Goal: Find contact information: Obtain details needed to contact an individual or organization

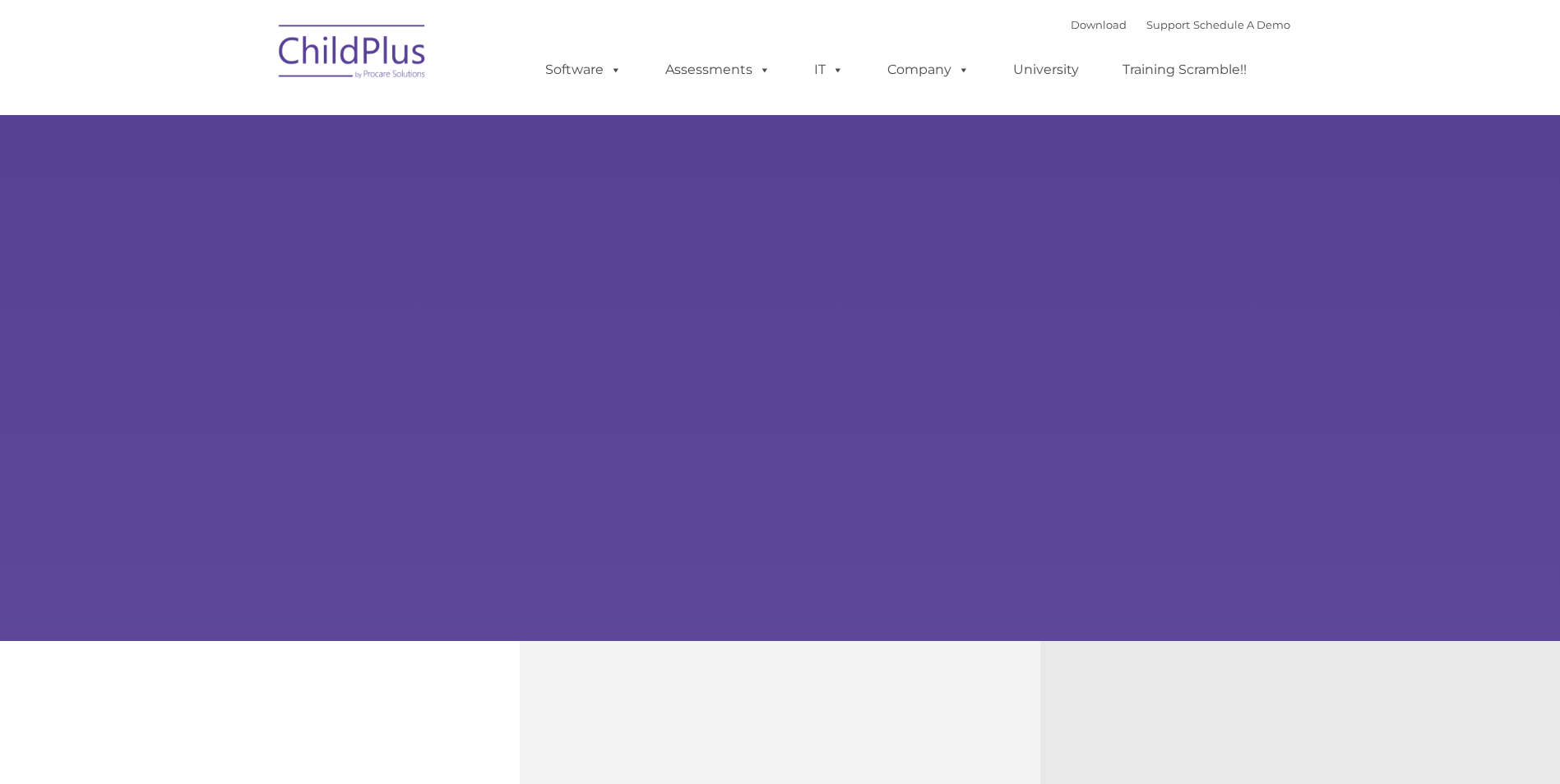
type input ""
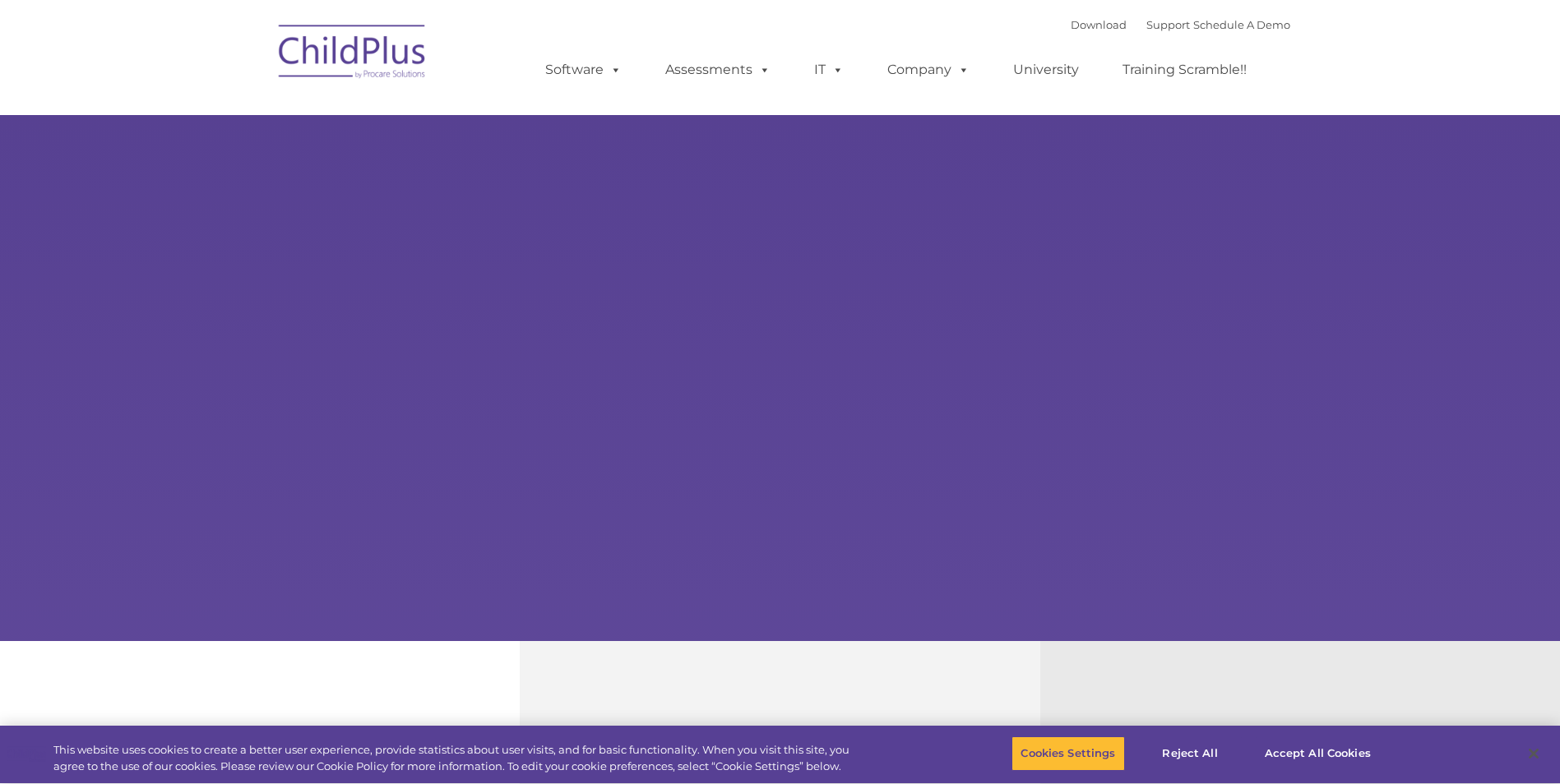
select select "MEDIUM"
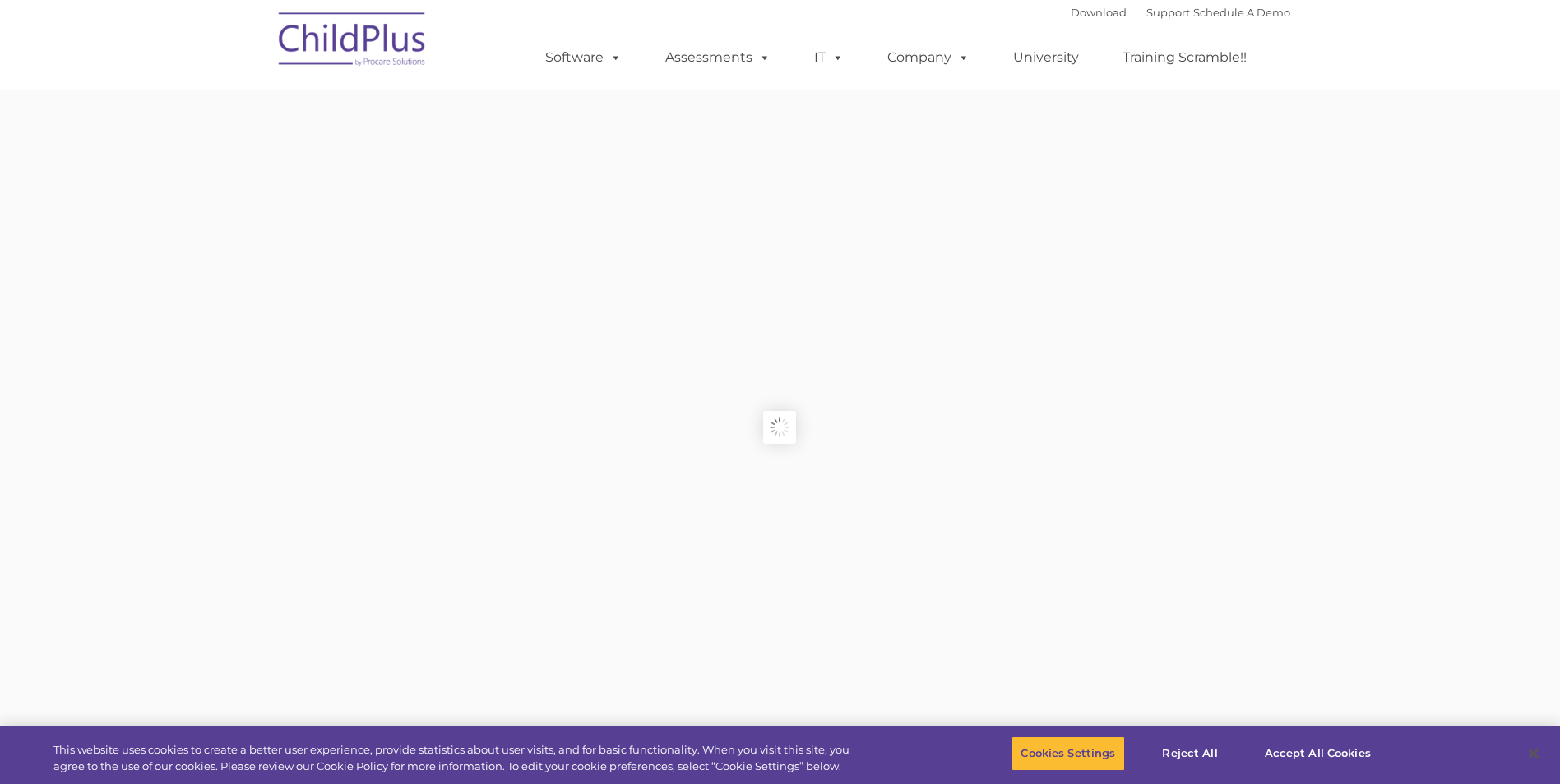
type input ""
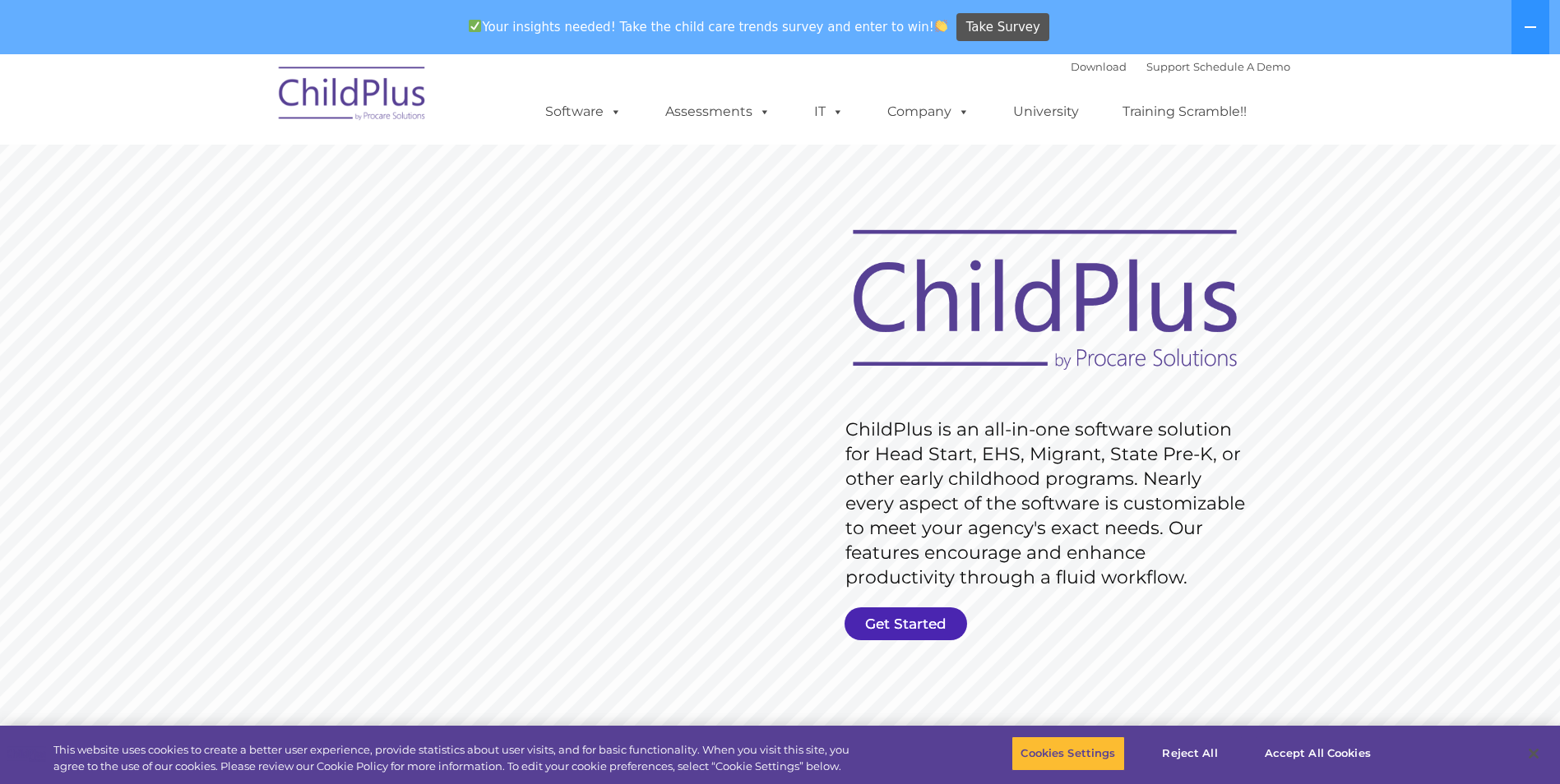
click at [928, 626] on link "Get Started" at bounding box center [905, 623] width 123 height 33
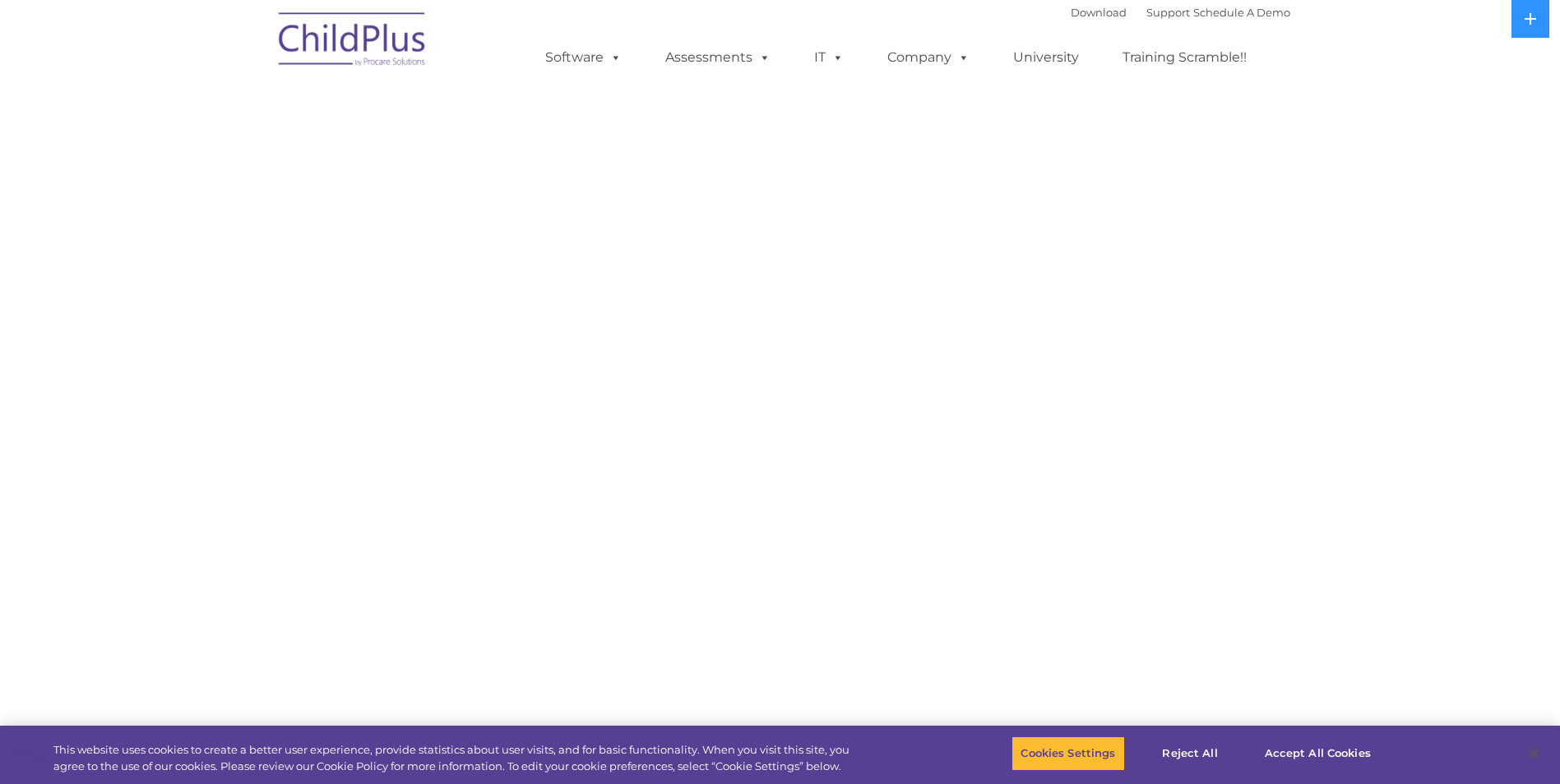
select select "MEDIUM"
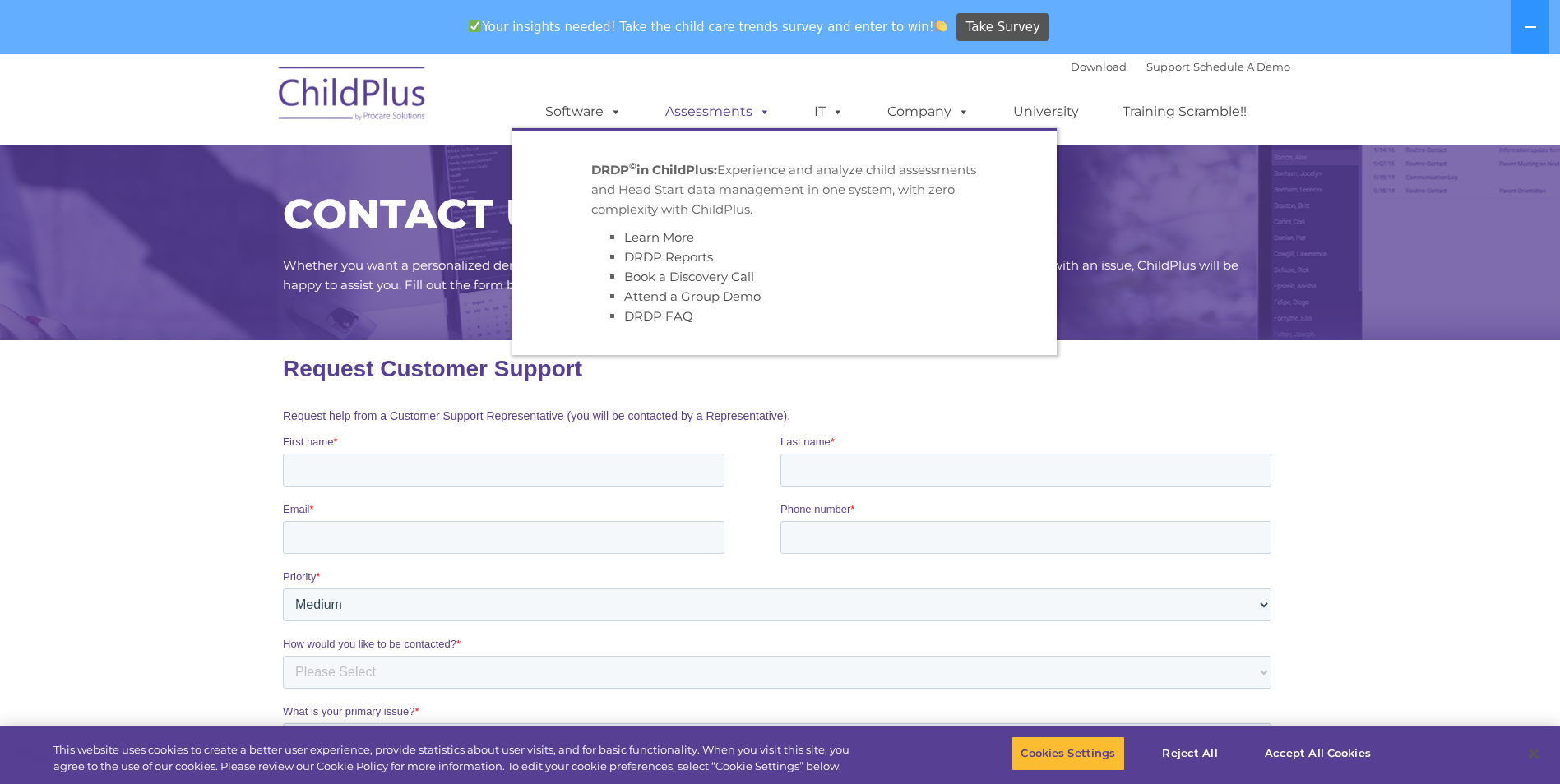
click at [766, 110] on span at bounding box center [761, 111] width 18 height 16
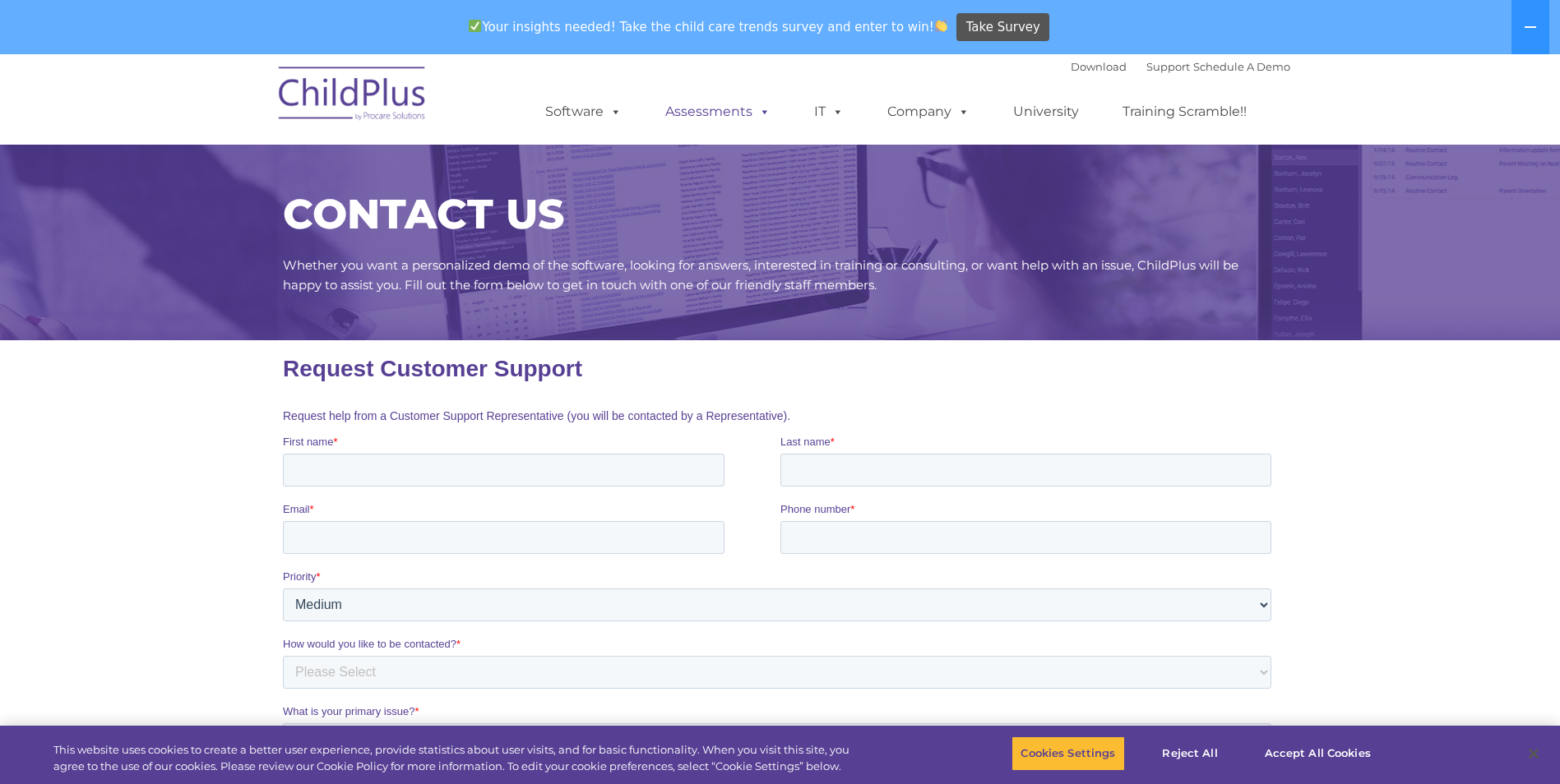
click at [766, 110] on span at bounding box center [761, 111] width 18 height 16
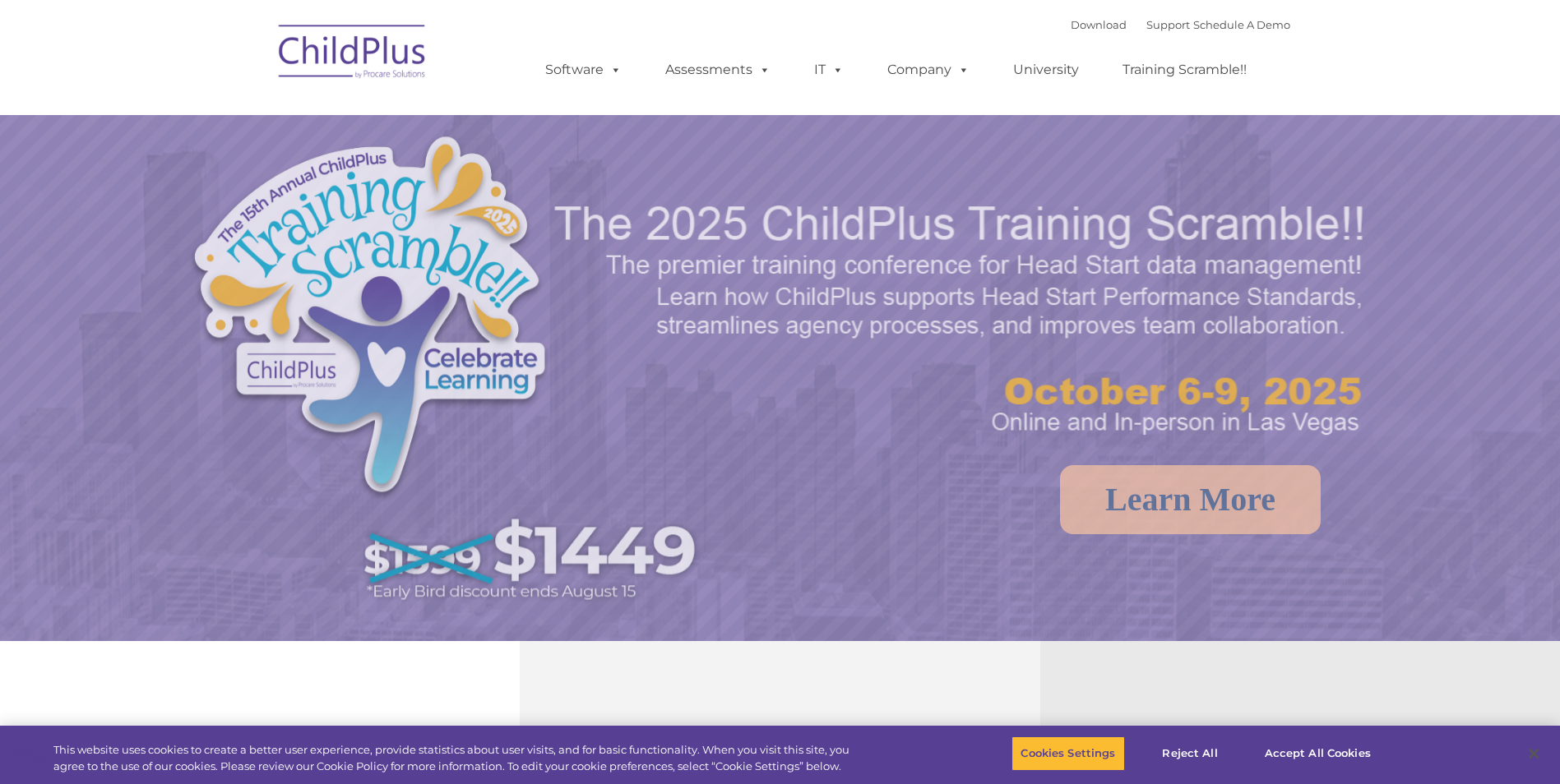
select select "MEDIUM"
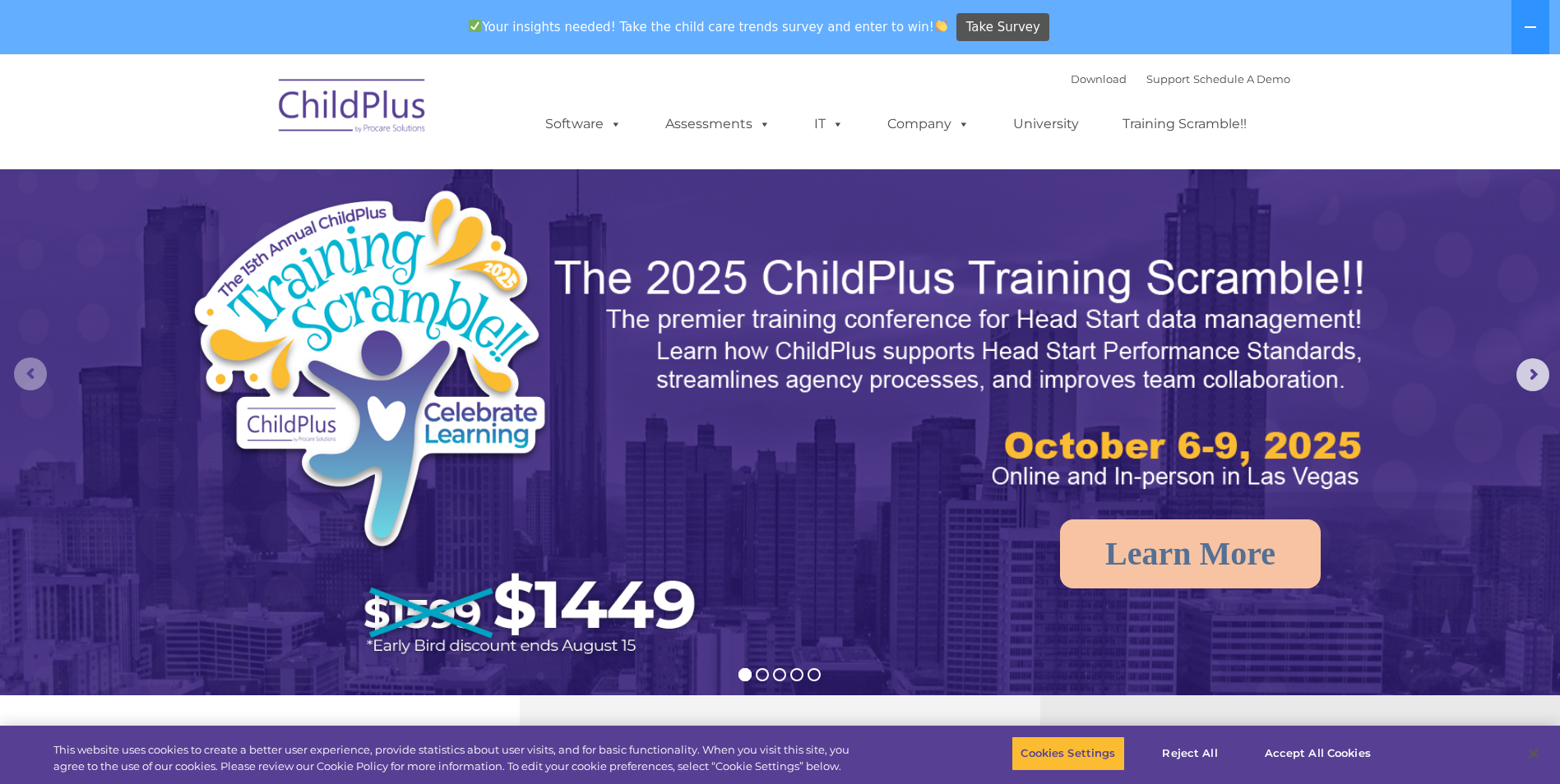
click at [41, 366] on rs-arrow at bounding box center [30, 373] width 33 height 33
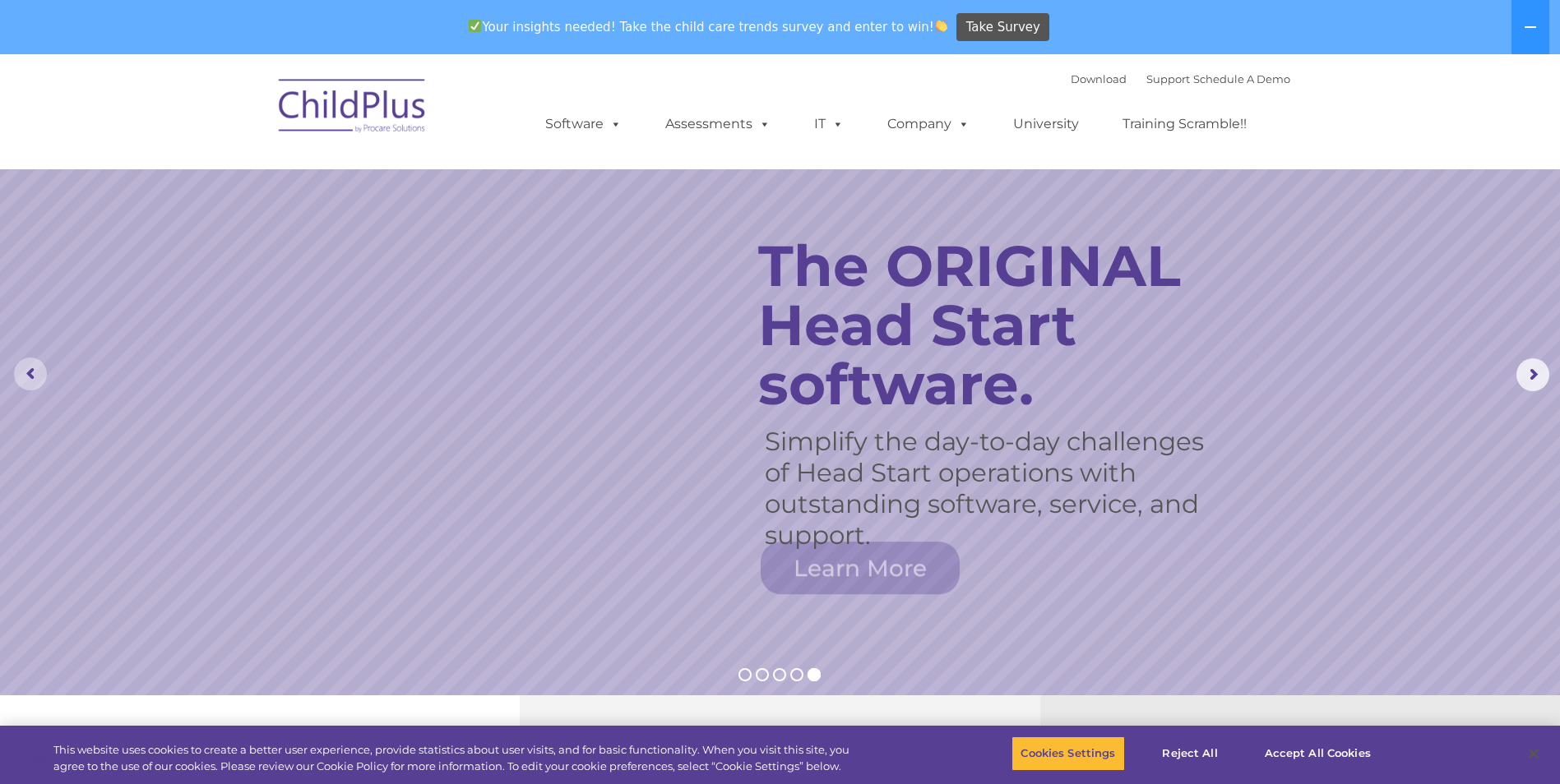
click at [41, 366] on rs-arrow at bounding box center [30, 373] width 33 height 33
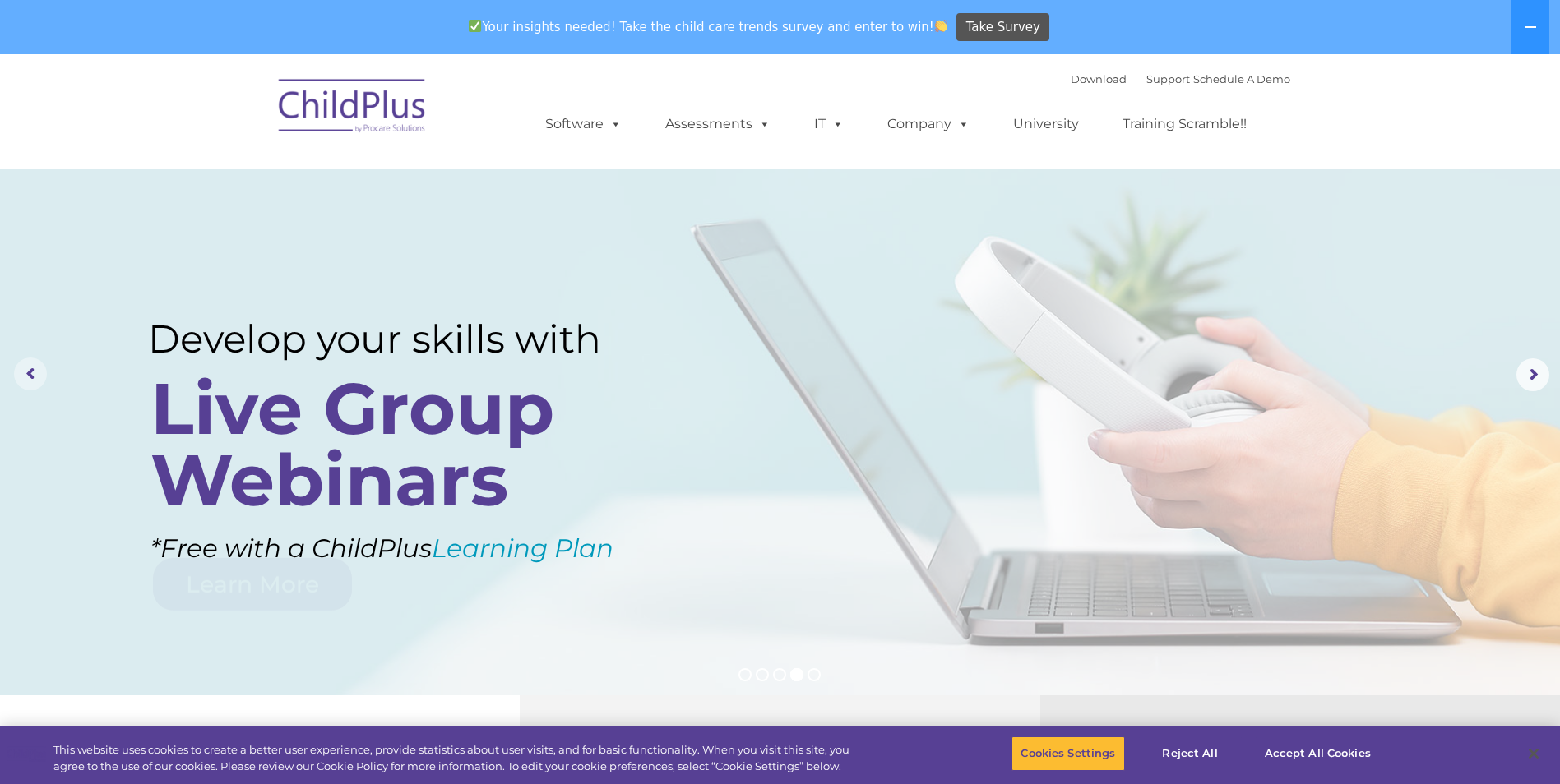
click at [41, 366] on rs-arrow at bounding box center [30, 373] width 33 height 33
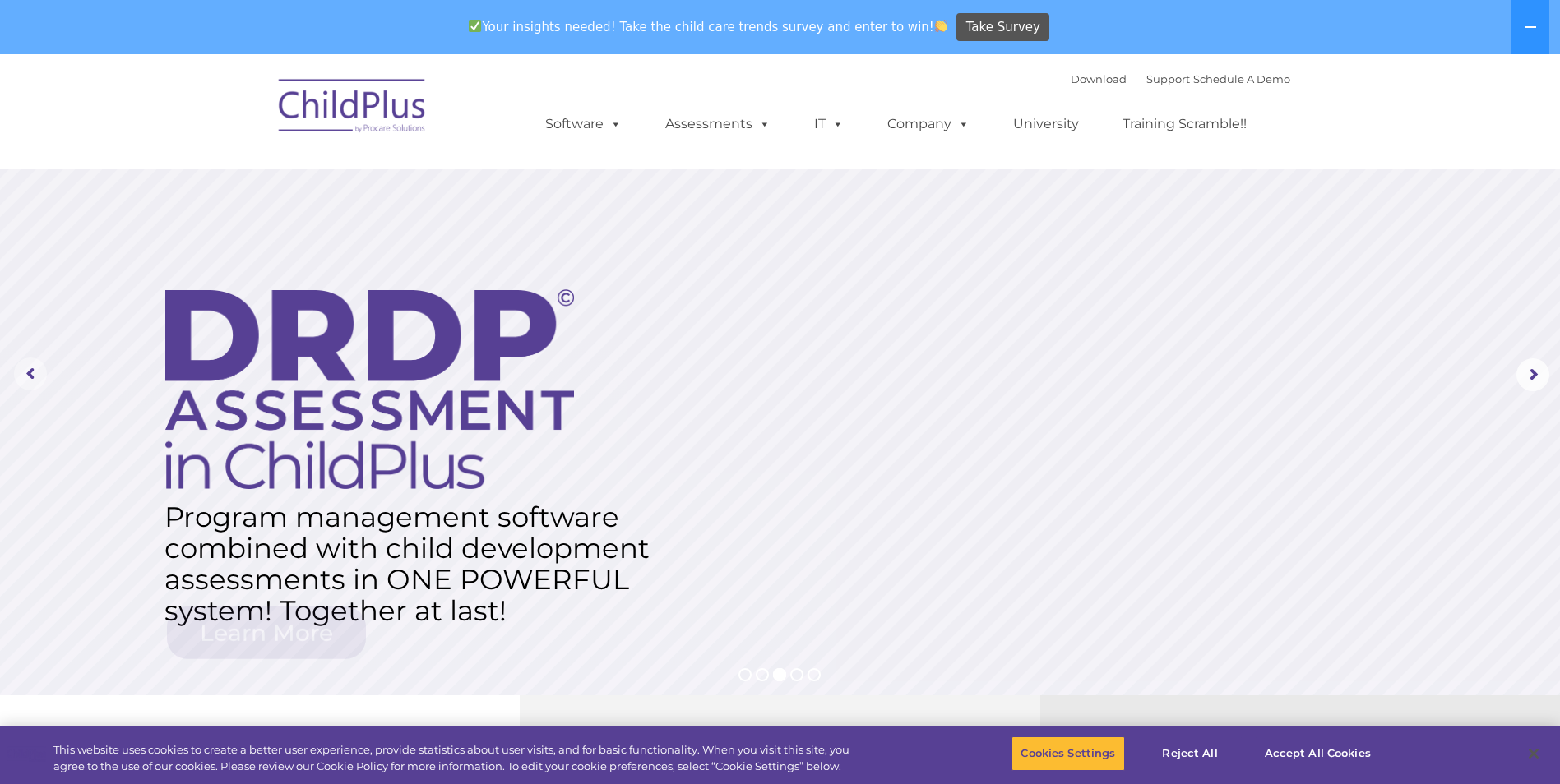
click at [41, 366] on rs-arrow at bounding box center [30, 373] width 33 height 33
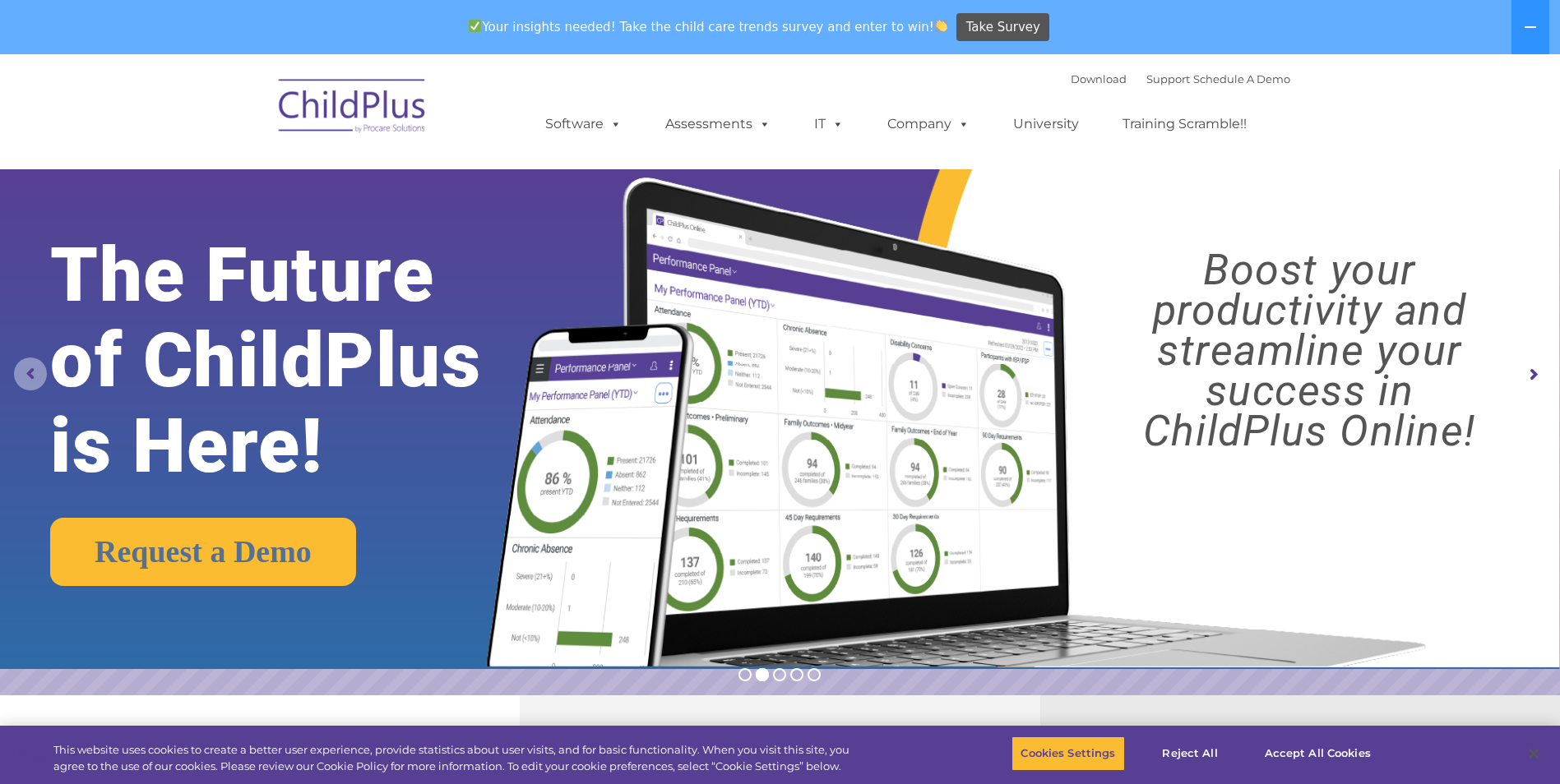
click at [38, 368] on rs-arrow at bounding box center [30, 373] width 33 height 33
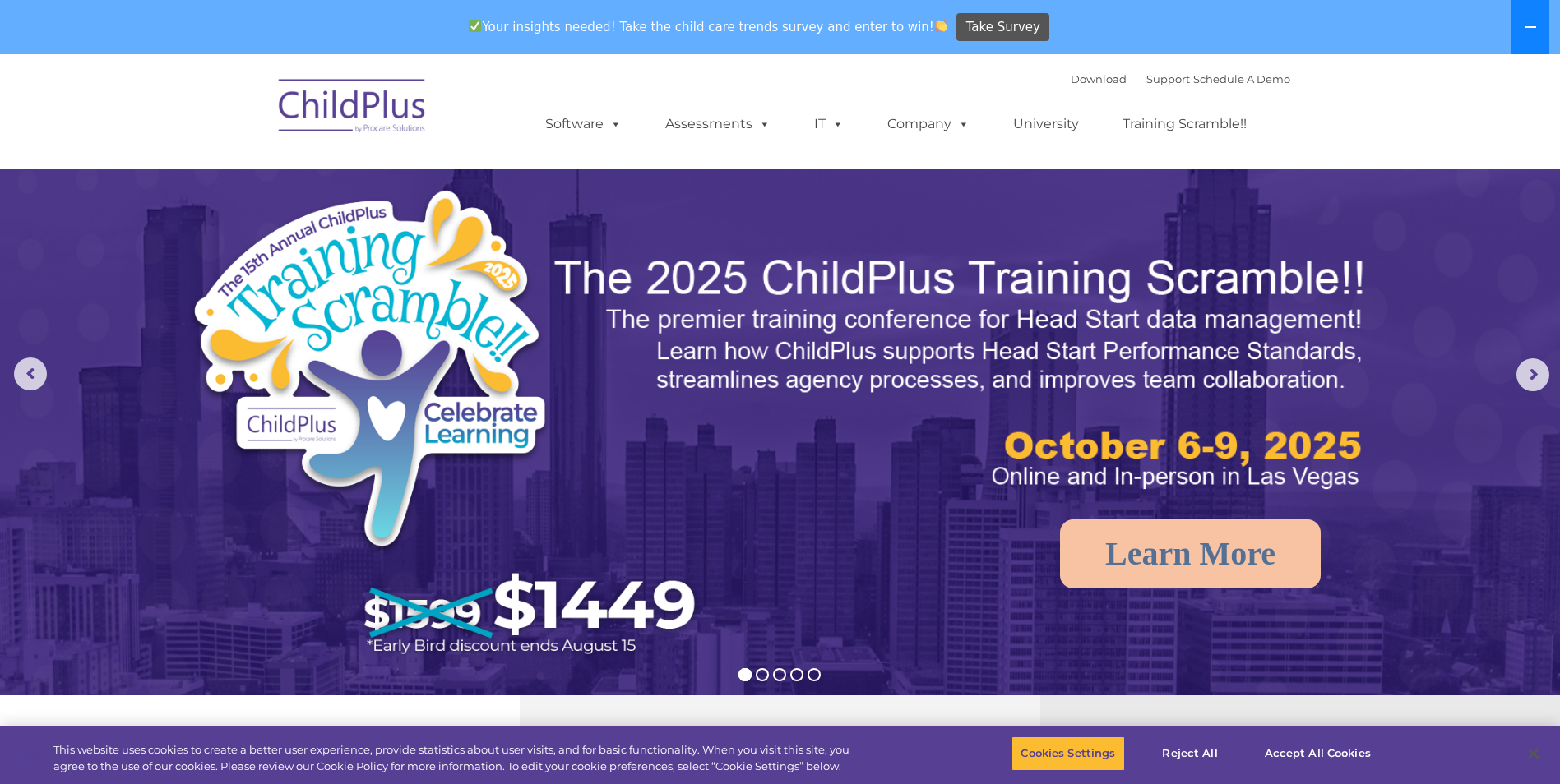
click at [1524, 21] on icon at bounding box center [1530, 26] width 13 height 13
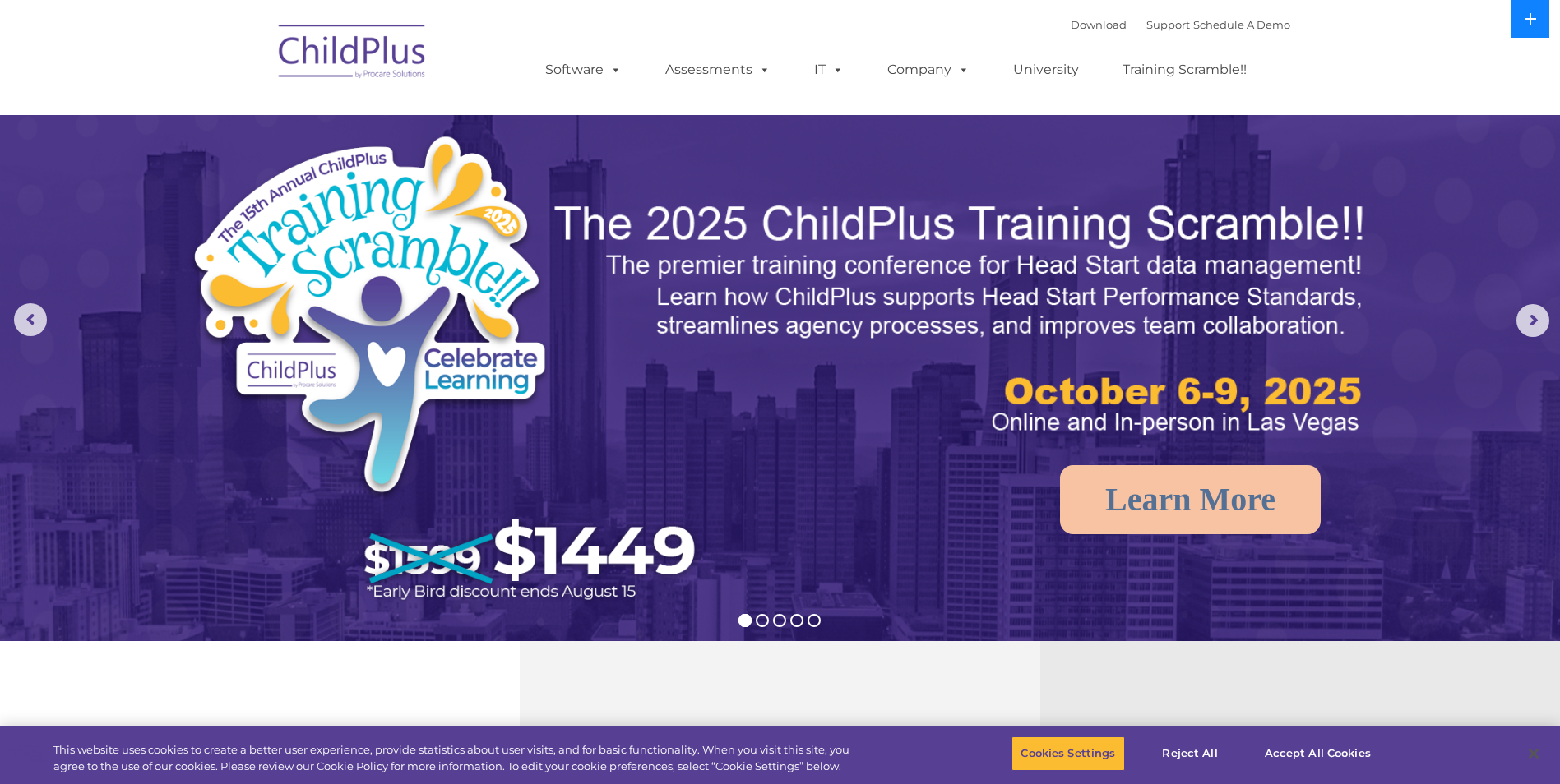
click at [1525, 21] on icon at bounding box center [1530, 19] width 13 height 13
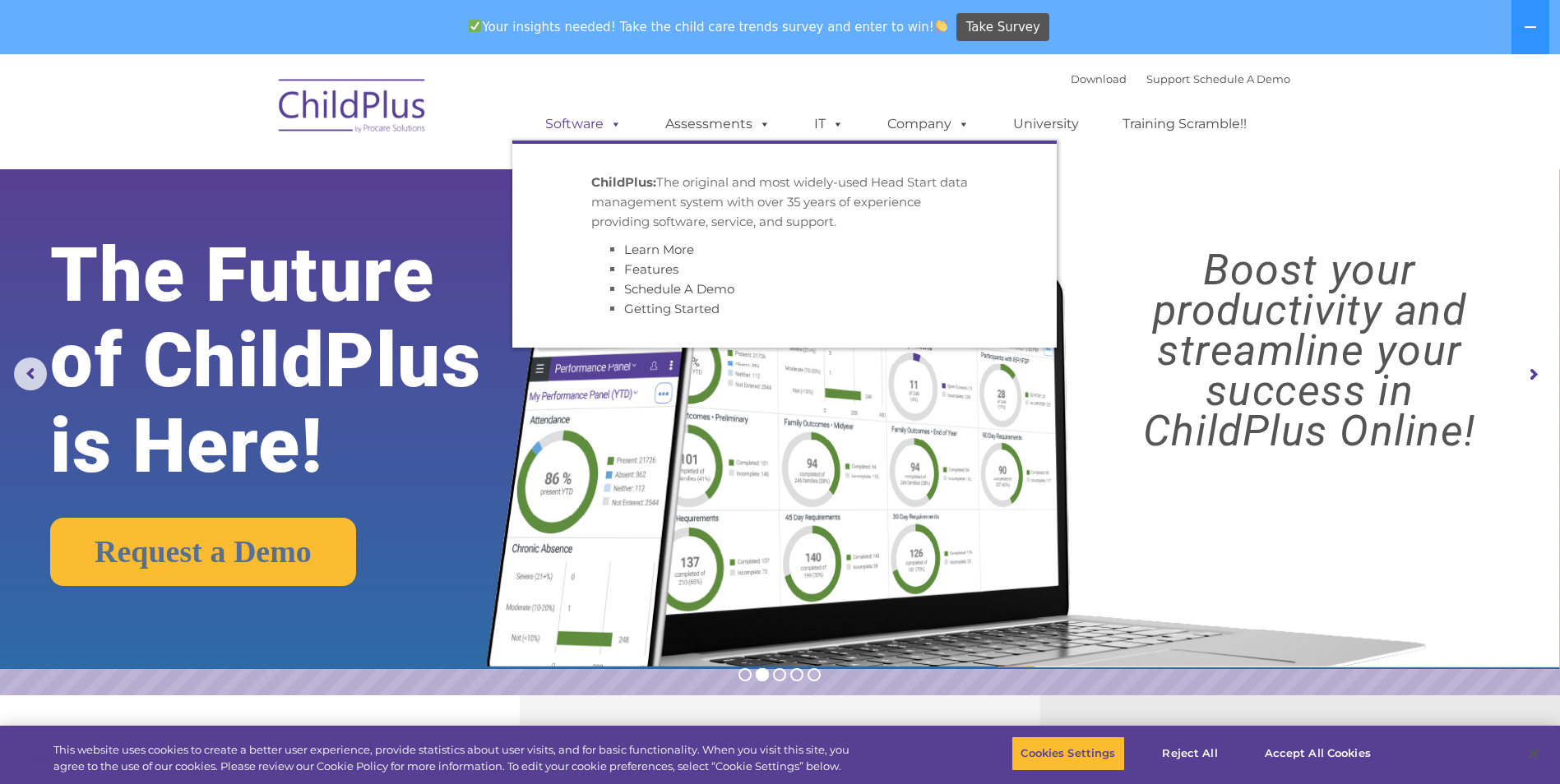
click at [623, 124] on link "Software" at bounding box center [583, 124] width 110 height 33
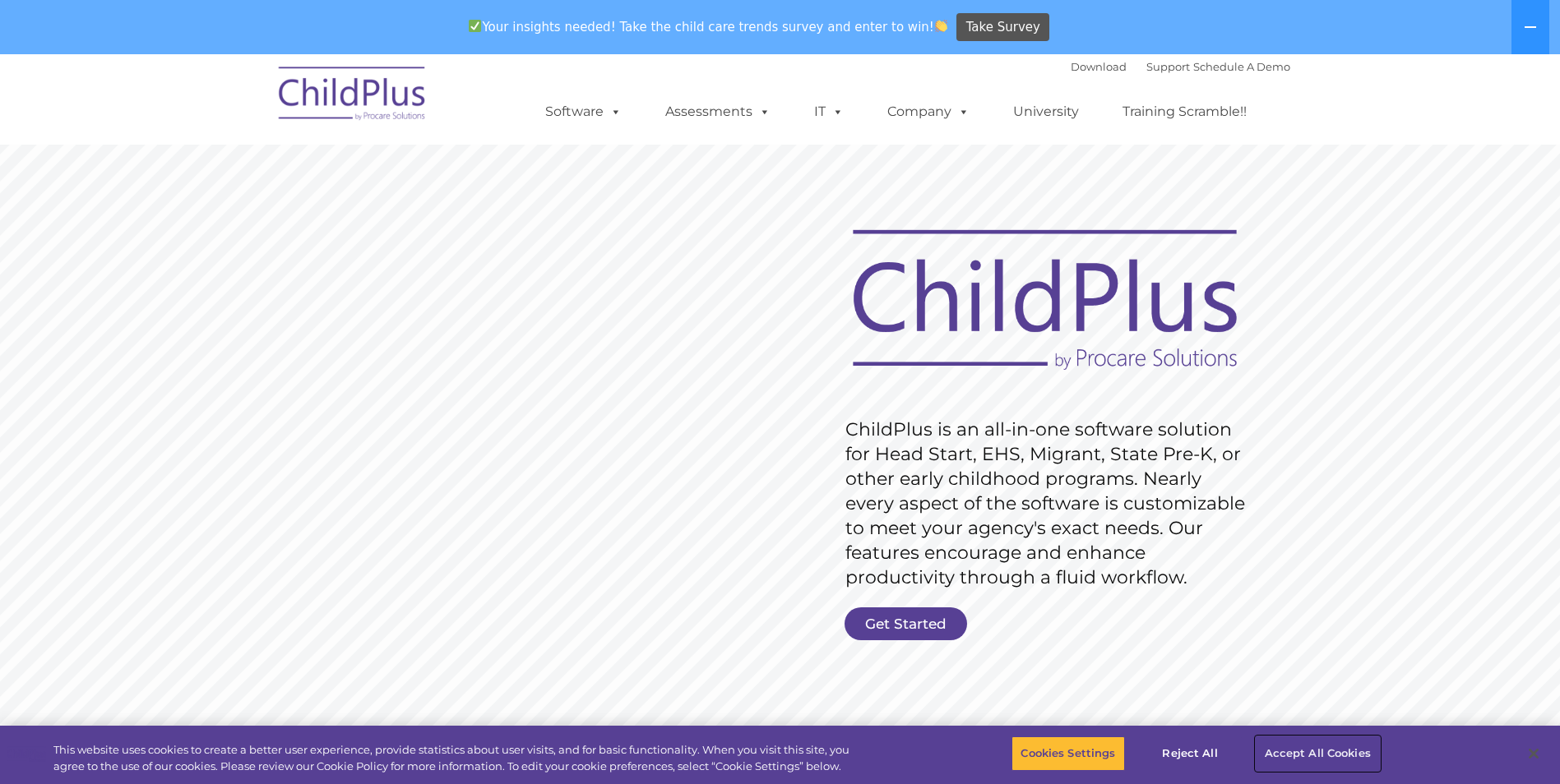
click at [1309, 749] on button "Accept All Cookies" at bounding box center [1317, 753] width 125 height 34
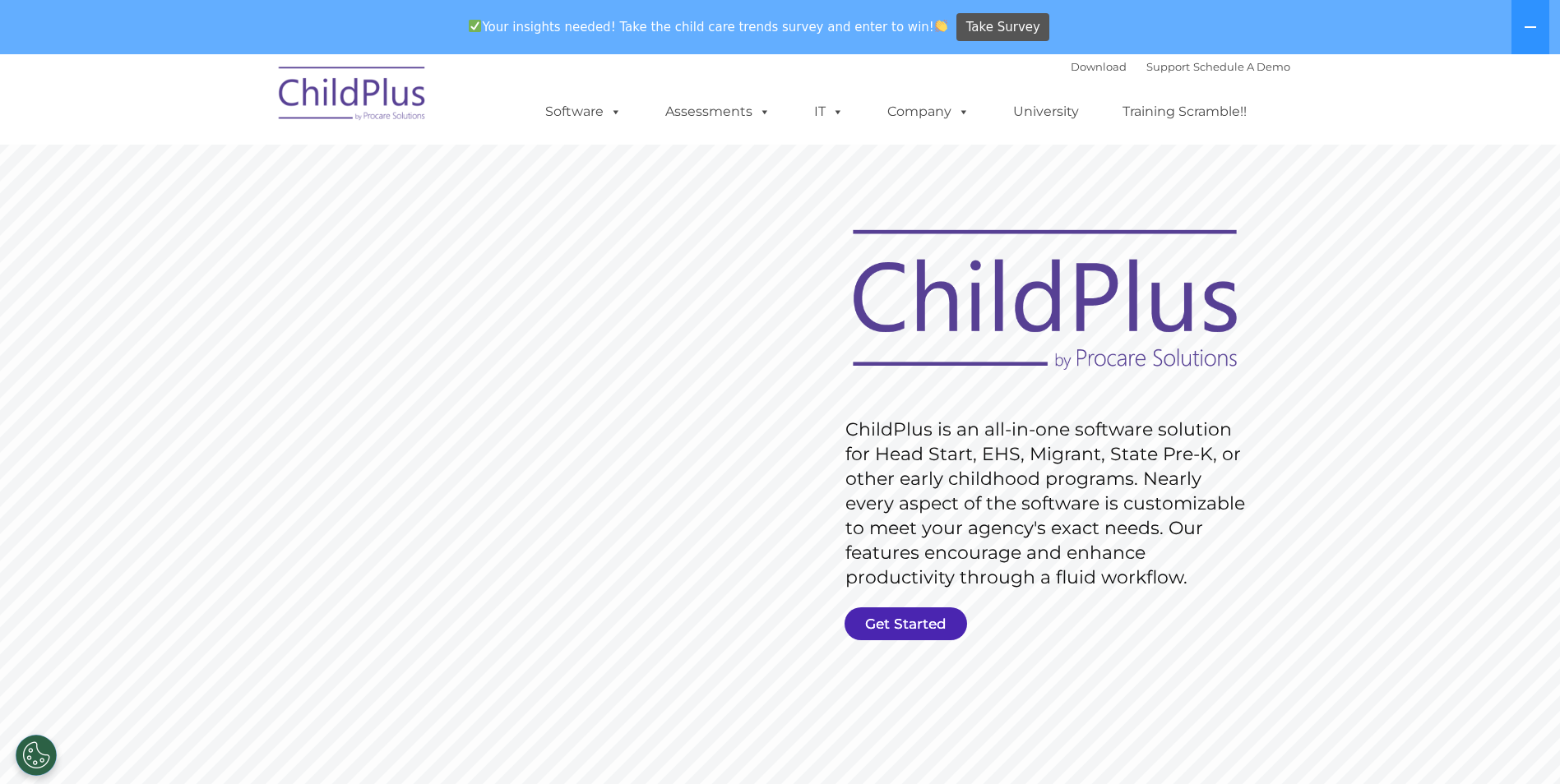
click at [878, 620] on link "Get Started" at bounding box center [905, 623] width 123 height 33
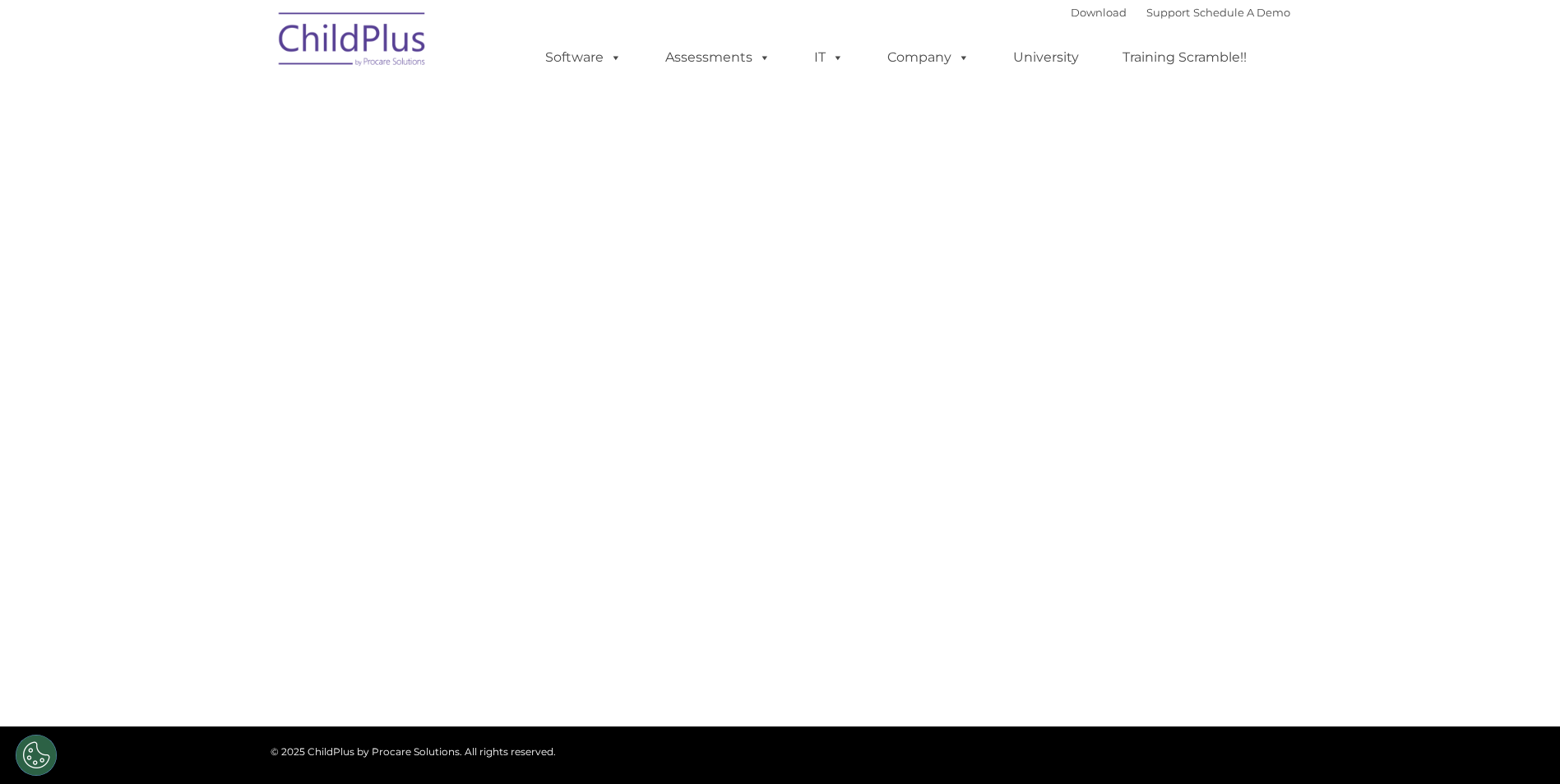
select select "MEDIUM"
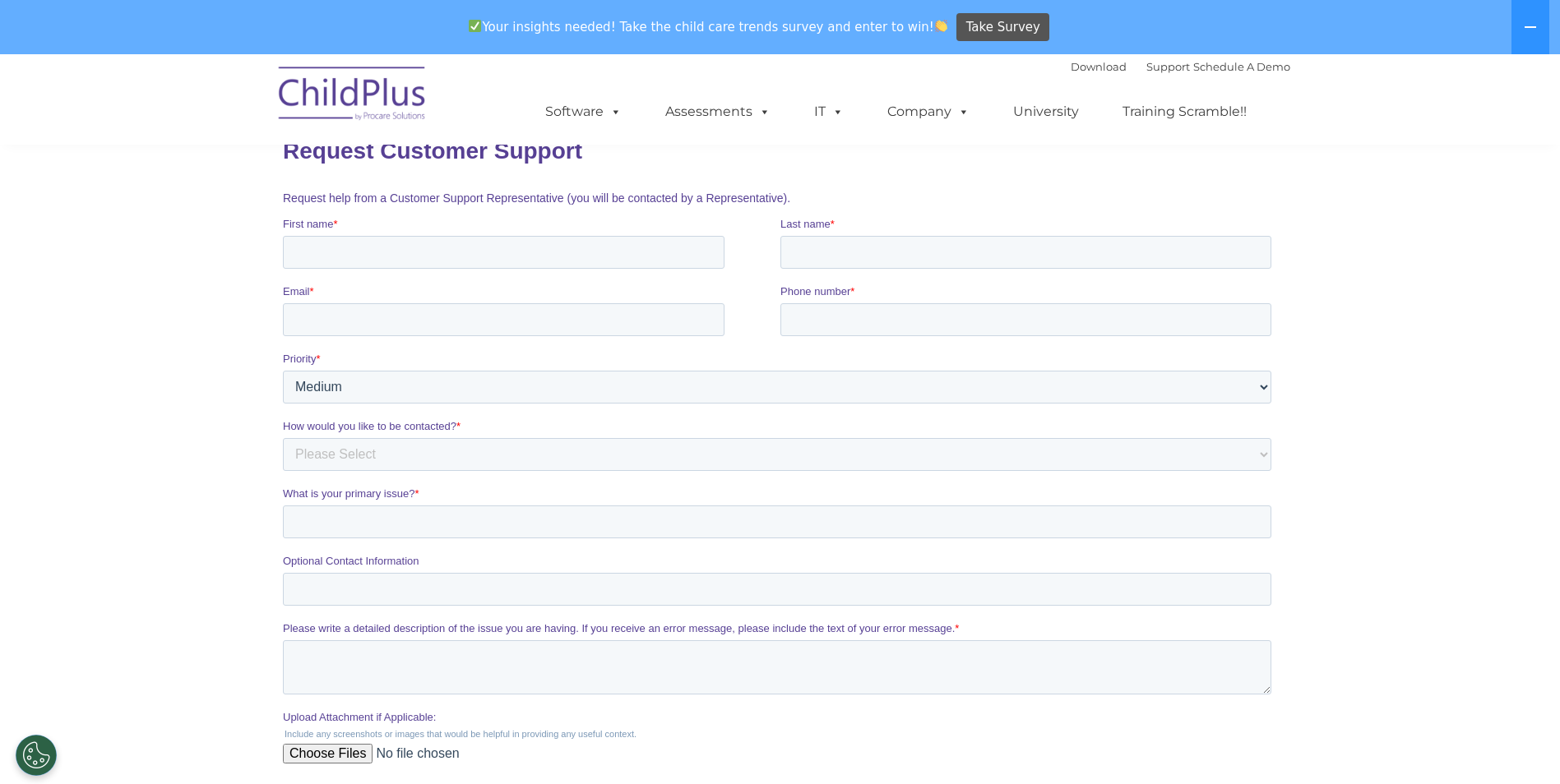
scroll to position [1, 0]
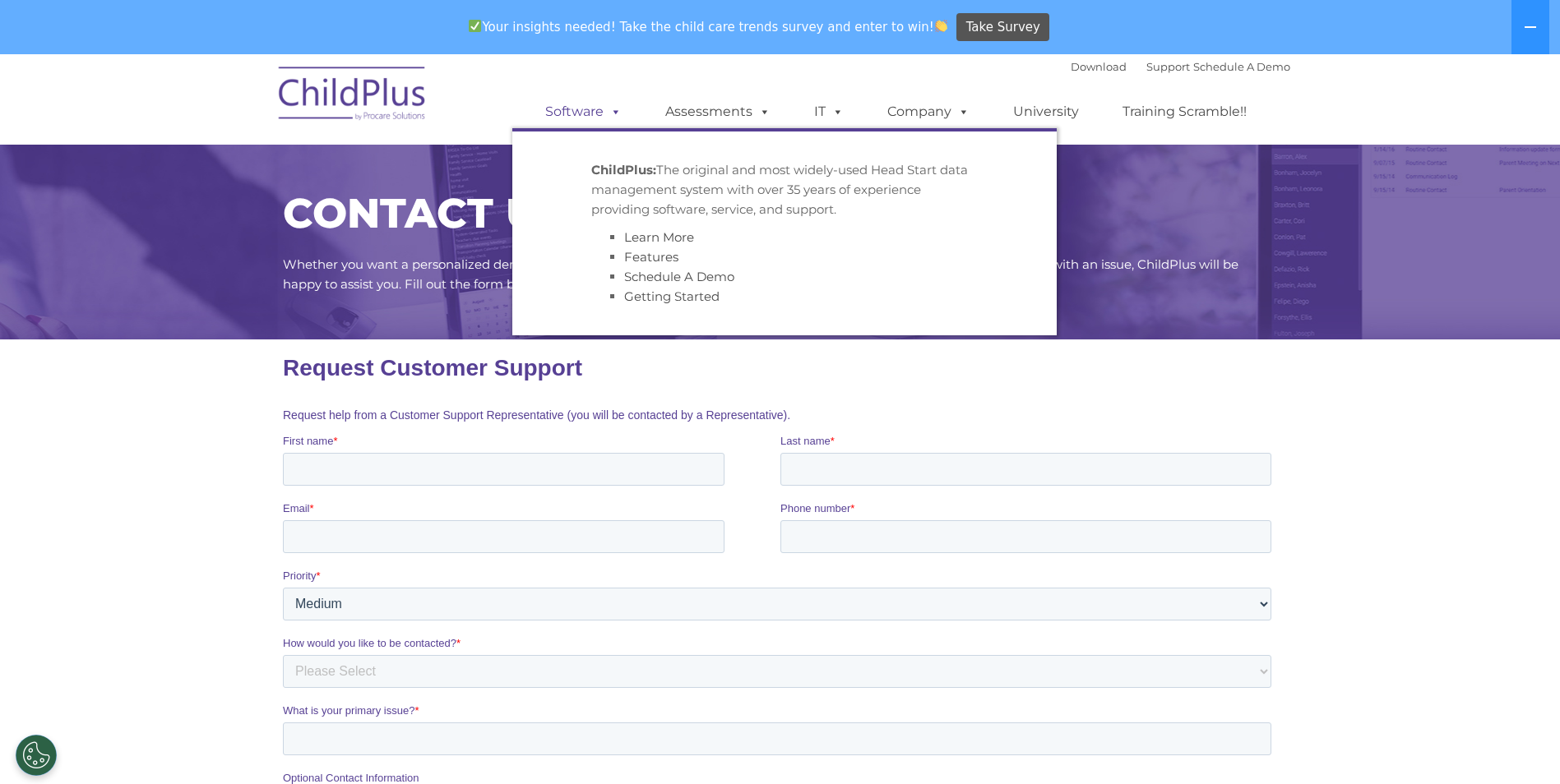
click at [609, 110] on span at bounding box center [612, 111] width 18 height 16
click at [754, 109] on span at bounding box center [761, 111] width 18 height 16
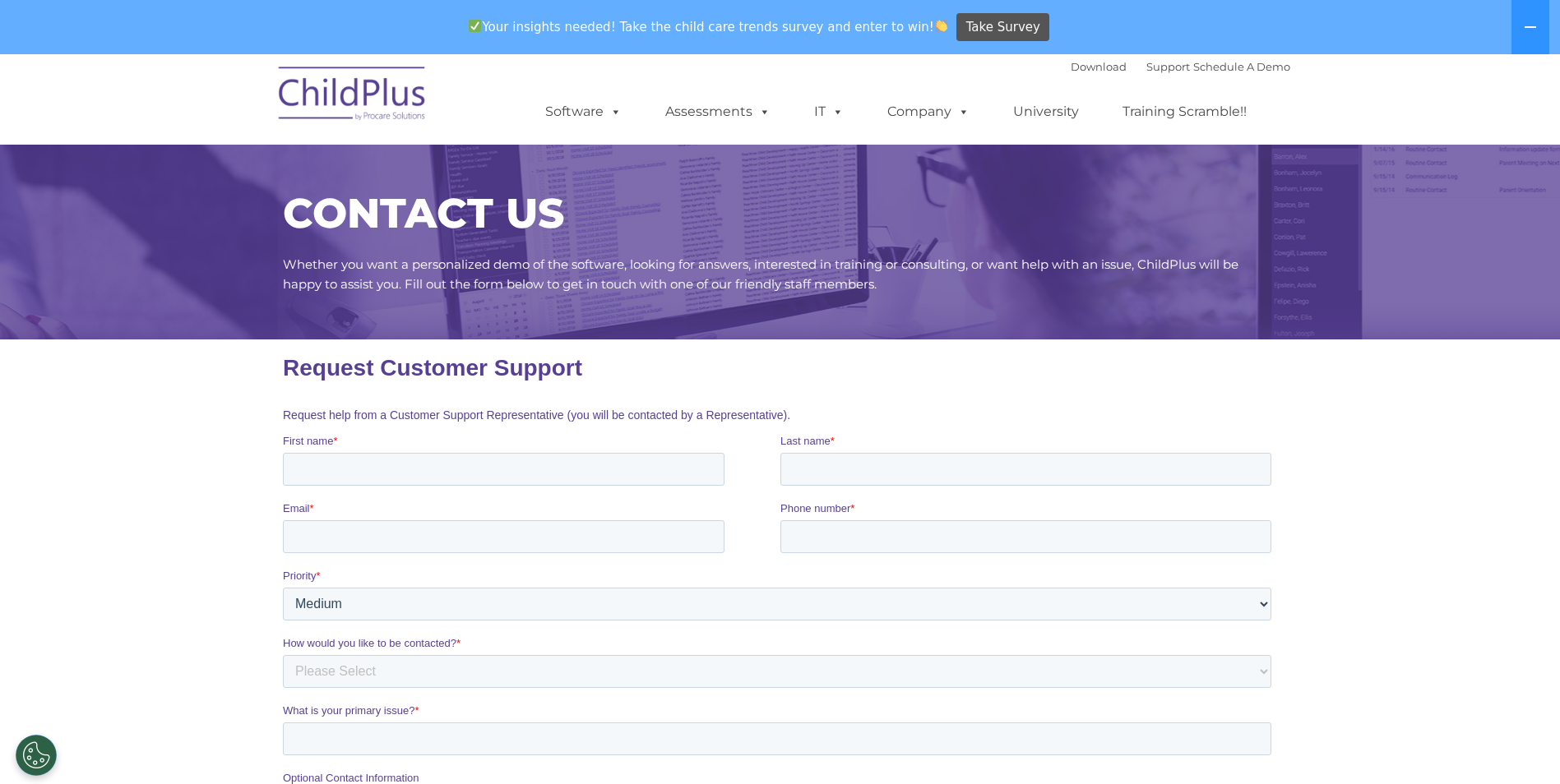
click at [92, 89] on nav "Download Support | Schedule A Demo  MENU MENU Software ChildPlus: The original…" at bounding box center [780, 99] width 1560 height 90
